Goal: Information Seeking & Learning: Check status

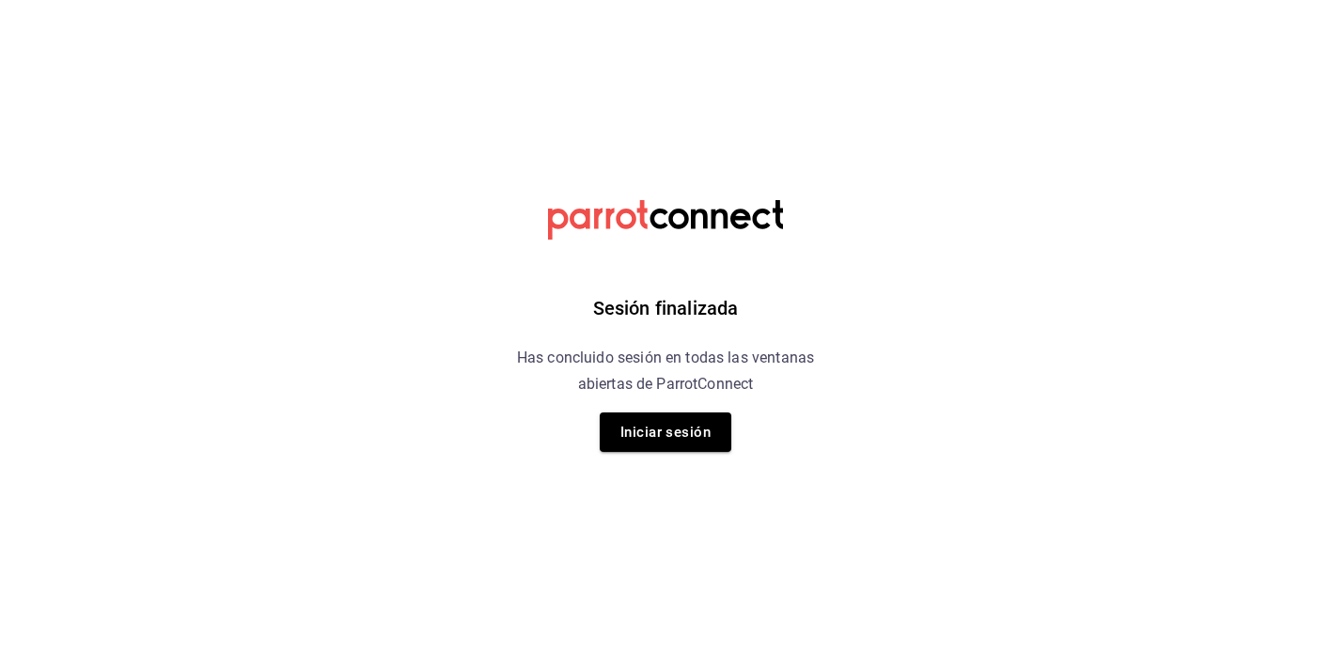
click at [971, 0] on html "Sesión finalizada Has concluido sesión en todas las ventanas abiertas de Parrot…" at bounding box center [665, 0] width 1331 height 0
click at [648, 425] on font "Iniciar sesión" at bounding box center [665, 432] width 90 height 17
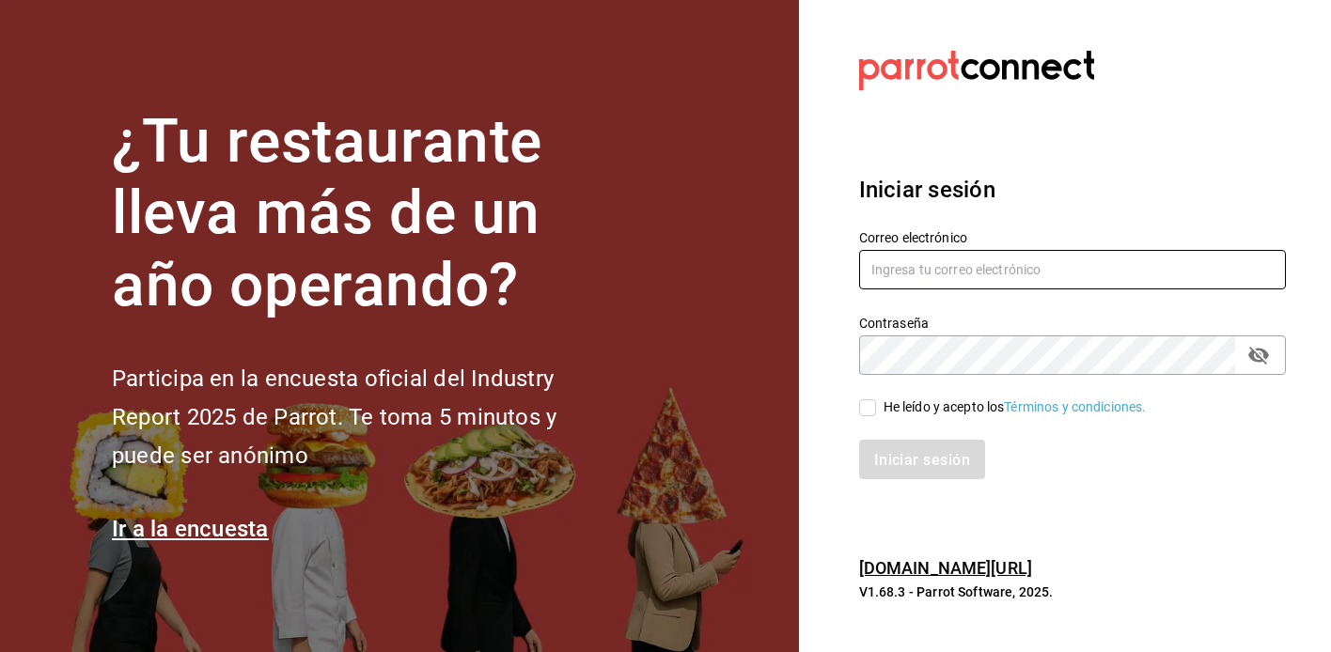
click at [943, 270] on input "text" at bounding box center [1072, 269] width 427 height 39
type input "ramonoms@icloud.com"
click at [865, 414] on input "He leído y acepto los Términos y condiciones." at bounding box center [867, 407] width 17 height 17
checkbox input "true"
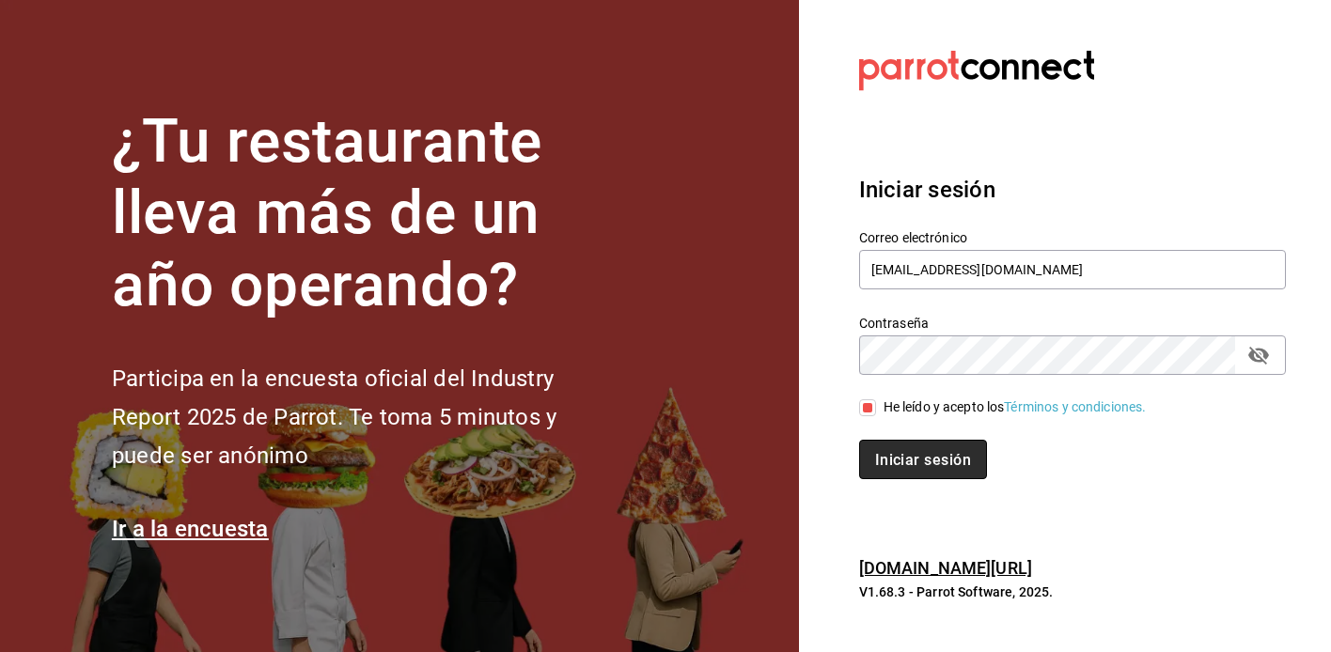
click at [897, 453] on font "Iniciar sesión" at bounding box center [923, 460] width 96 height 18
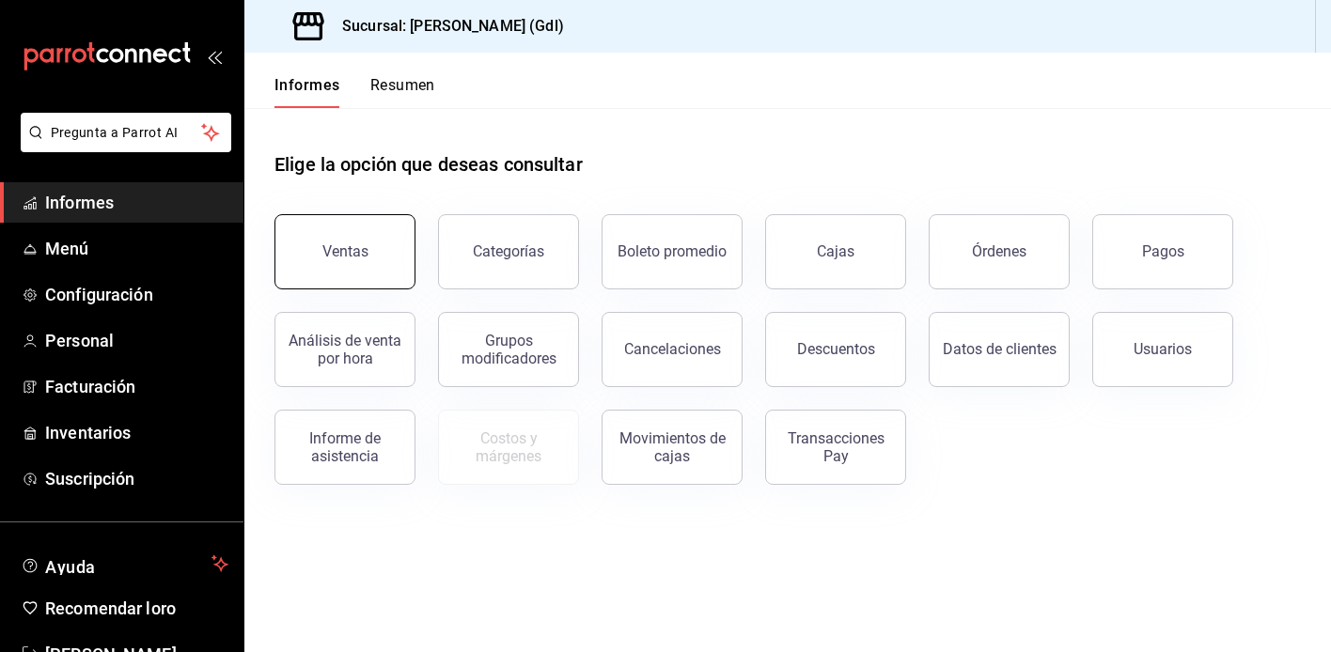
click at [325, 253] on font "Ventas" at bounding box center [345, 251] width 46 height 18
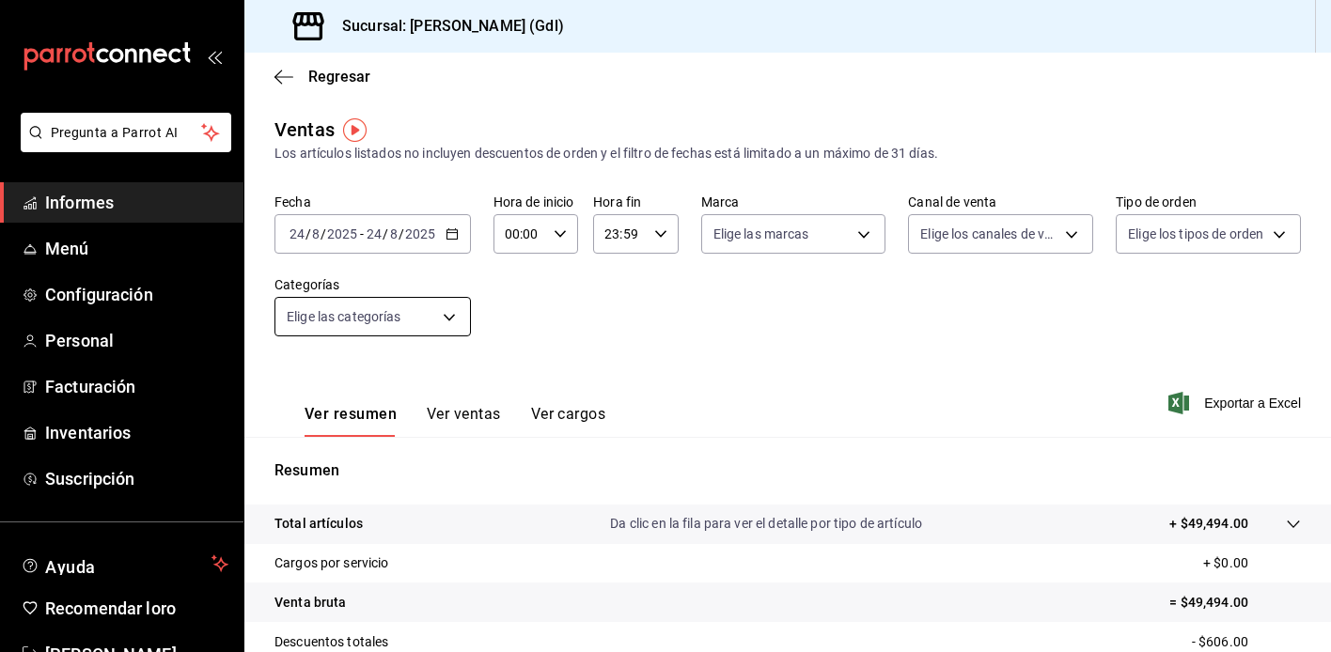
click at [348, 307] on body "Pregunta a Parrot AI Informes Menú Configuración Personal Facturación Inventari…" at bounding box center [665, 326] width 1331 height 652
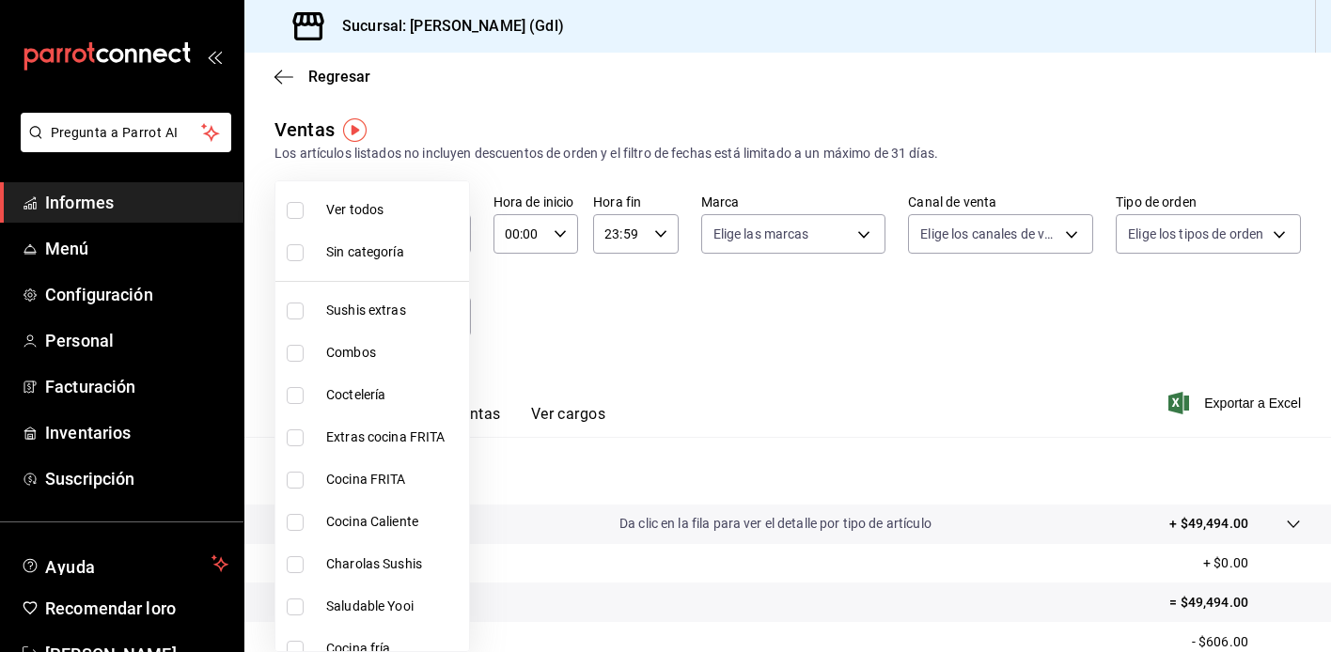
click at [355, 597] on span "Saludable Yooi" at bounding box center [393, 607] width 135 height 20
type input "eb4eea0a-9879-4d5f-8775-adfb7cc7c812"
checkbox input "true"
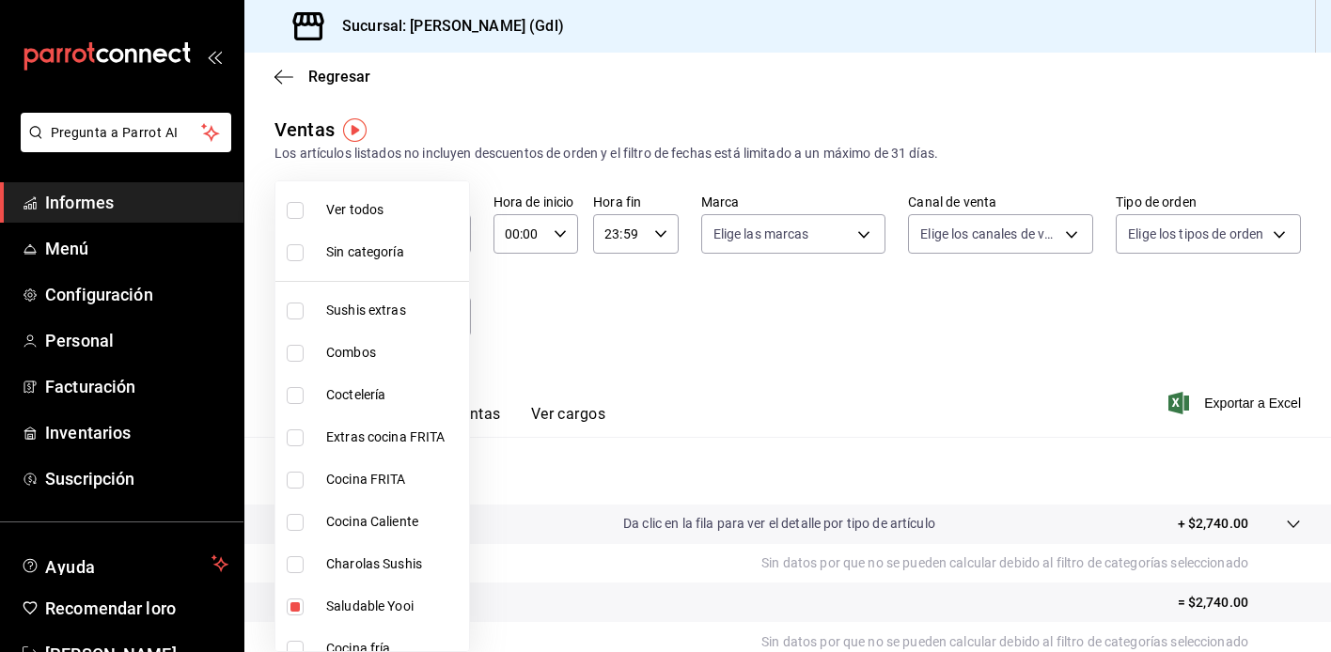
click at [579, 309] on div at bounding box center [665, 326] width 1331 height 652
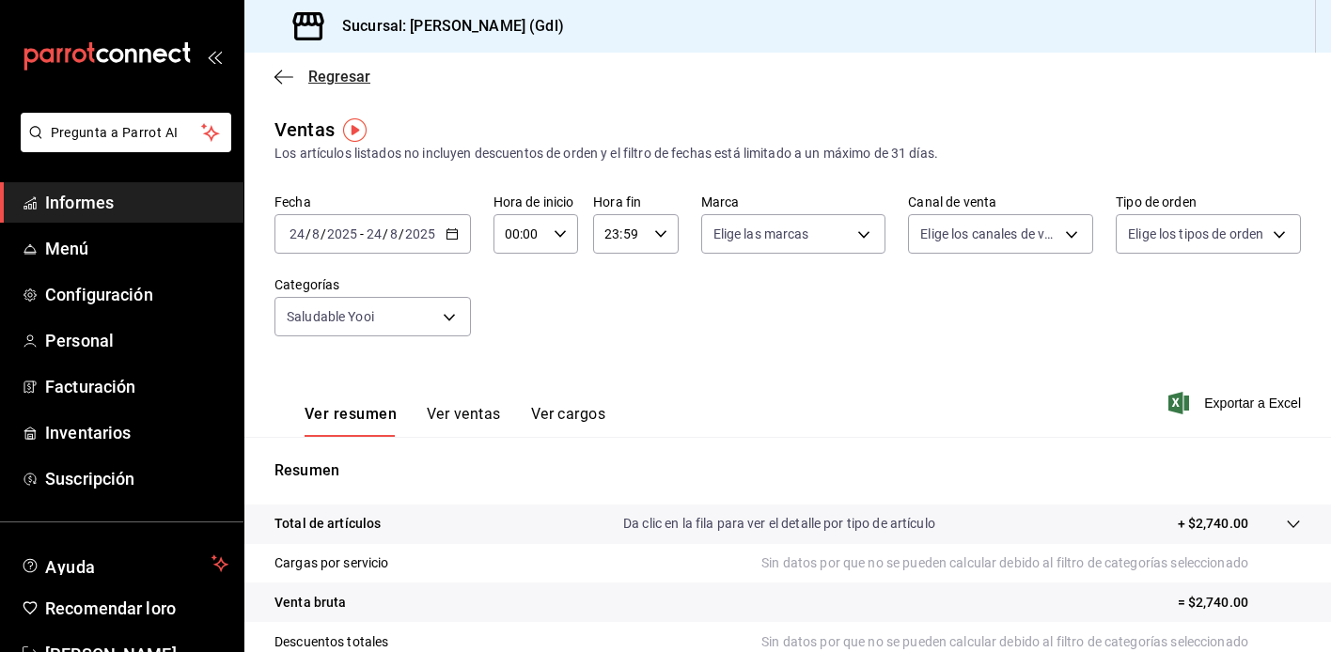
click at [280, 76] on icon "button" at bounding box center [283, 76] width 19 height 1
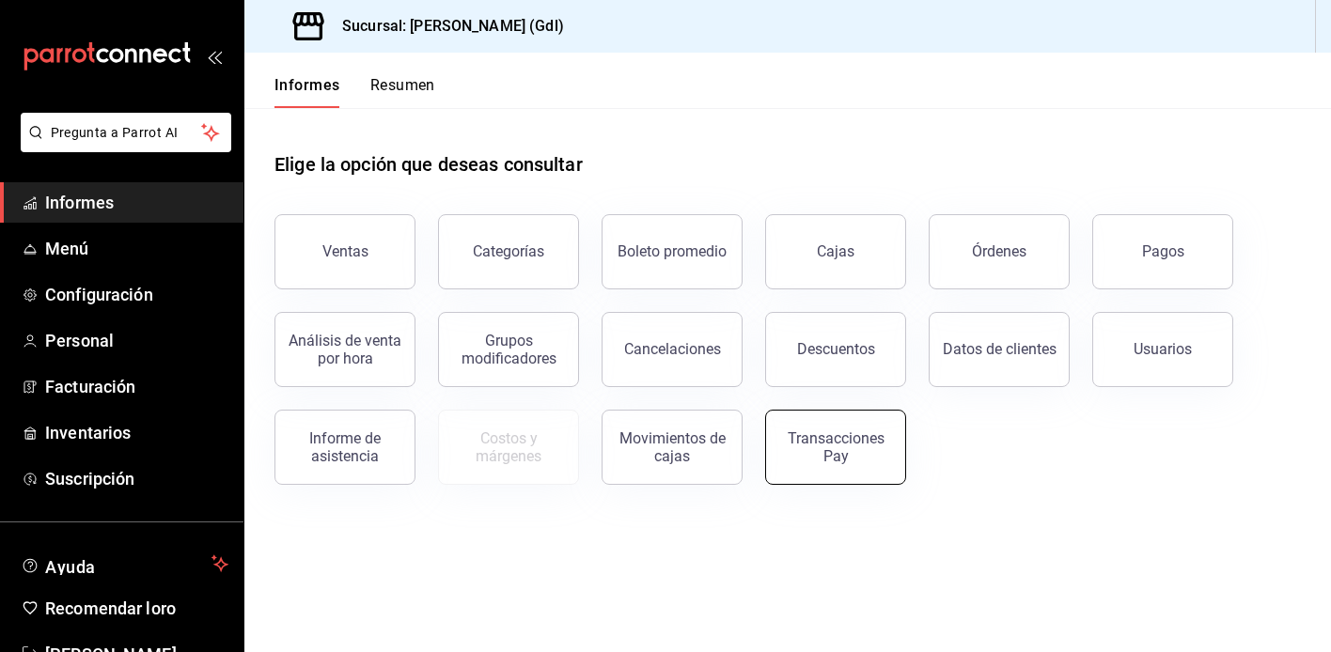
click at [805, 447] on div "Transacciones Pay" at bounding box center [835, 448] width 117 height 36
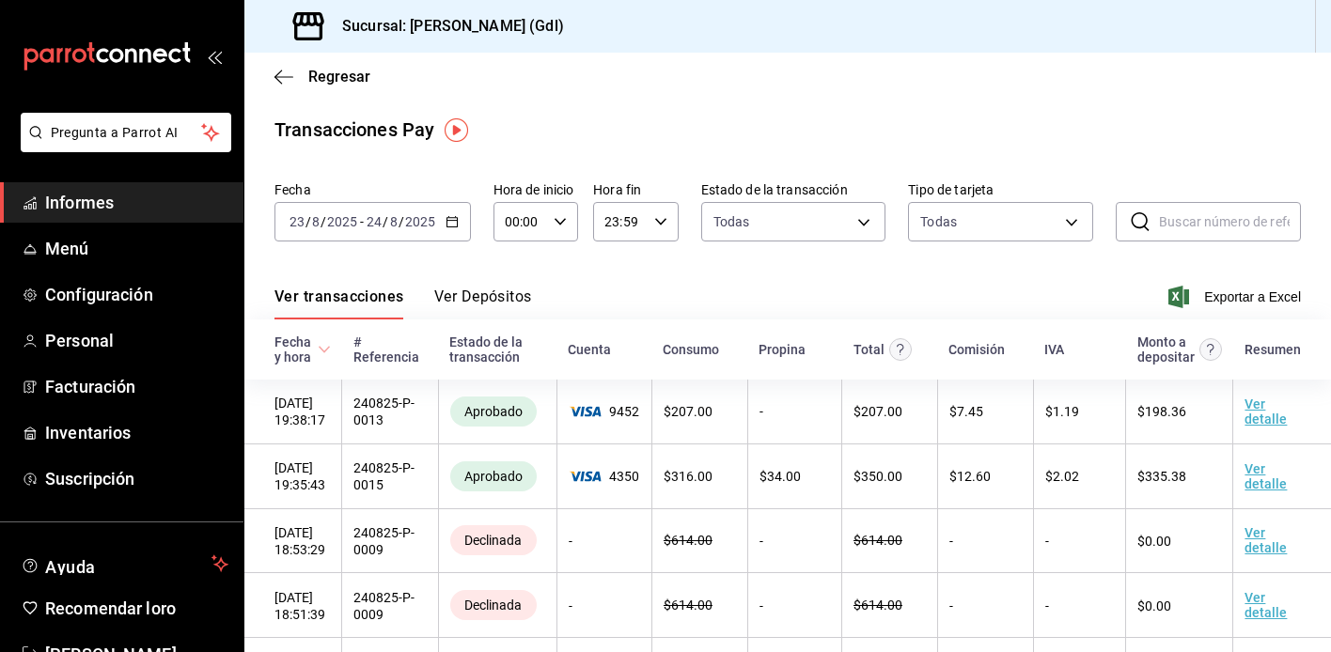
click at [508, 290] on font "Ver Depósitos" at bounding box center [483, 297] width 98 height 18
